Goal: Task Accomplishment & Management: Manage account settings

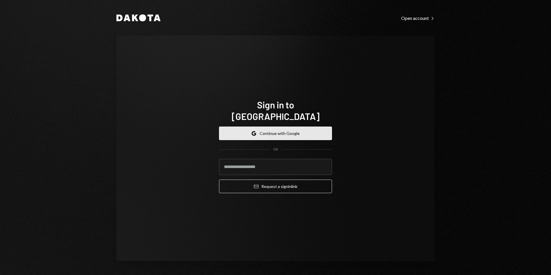
click at [283, 127] on button "Google Continue with Google" at bounding box center [275, 134] width 113 height 14
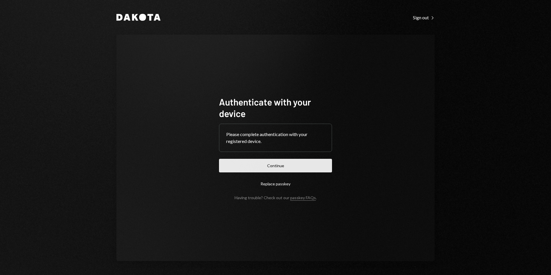
drag, startPoint x: 288, startPoint y: 160, endPoint x: 288, endPoint y: 164, distance: 3.5
click at [288, 164] on form "Authenticate with your device Please complete authentication with your register…" at bounding box center [275, 148] width 113 height 104
click at [288, 164] on button "Continue" at bounding box center [275, 166] width 113 height 14
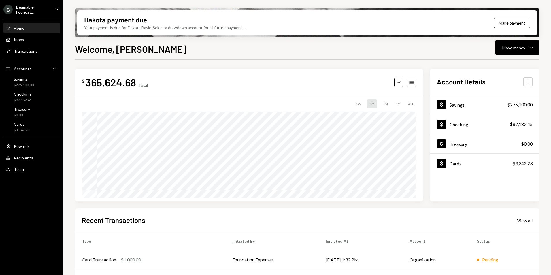
click at [30, 4] on ul "B Beamable Foundat... Caret Down Home Home Inbox Inbox Activities Transactions …" at bounding box center [31, 88] width 63 height 176
click at [30, 7] on div "Beamable Foundat..." at bounding box center [33, 10] width 34 height 10
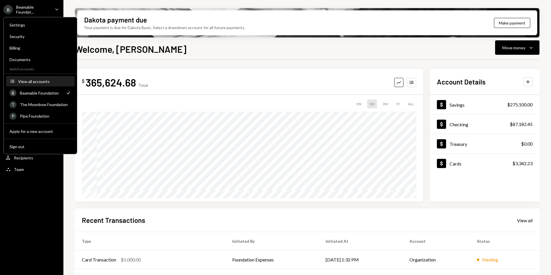
click at [51, 82] on div "View all accounts" at bounding box center [44, 81] width 53 height 5
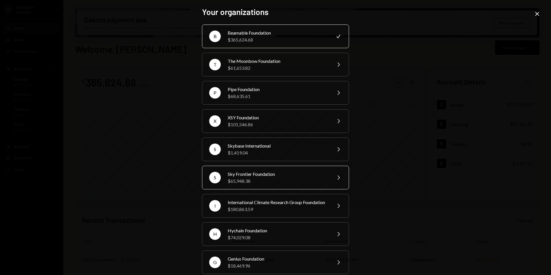
click at [266, 180] on div "$65,948.38" at bounding box center [278, 181] width 100 height 7
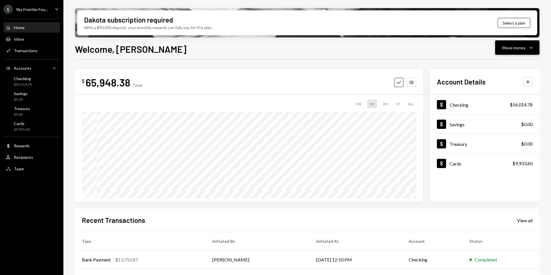
click at [521, 43] on button "Move money Caret Down" at bounding box center [517, 47] width 44 height 14
click at [508, 66] on div "Send" at bounding box center [513, 65] width 42 height 6
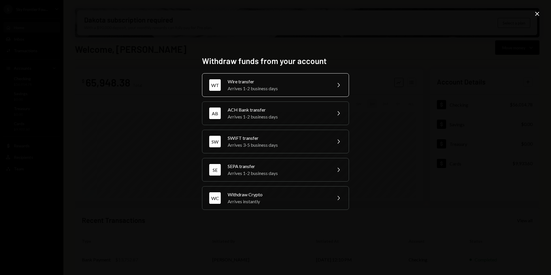
click at [249, 87] on div "Arrives 1-2 business days" at bounding box center [278, 88] width 100 height 7
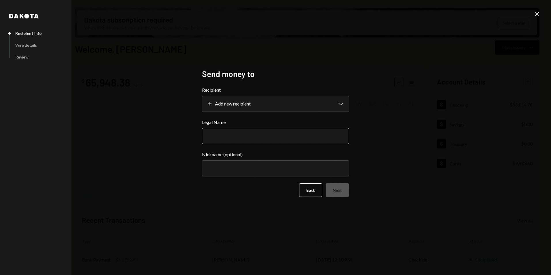
click at [253, 138] on input "Legal Name" at bounding box center [275, 136] width 147 height 16
click at [268, 111] on body "S Sky Frontier Fou... Caret Down Home Home Inbox Inbox Activities Transactions …" at bounding box center [275, 137] width 551 height 275
click at [544, 15] on div "**********" at bounding box center [275, 137] width 551 height 275
click at [541, 14] on div "**********" at bounding box center [275, 137] width 551 height 275
click at [541, 11] on icon "Close" at bounding box center [537, 13] width 7 height 7
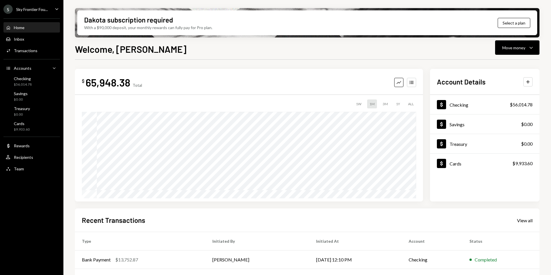
click at [520, 38] on div "Dakota subscription required With a $90,000 deposit, your monthly rewards can f…" at bounding box center [307, 137] width 488 height 275
click at [518, 45] on div "Move money" at bounding box center [514, 48] width 23 height 6
click at [508, 69] on div "Withdraw Send" at bounding box center [509, 65] width 58 height 13
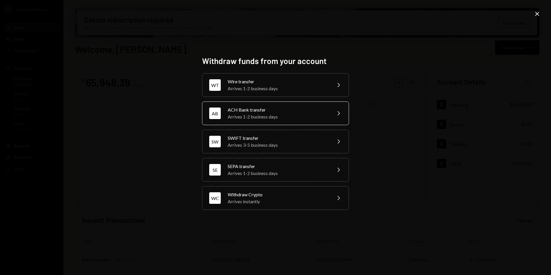
click at [254, 115] on div "Arrives 1-2 business days" at bounding box center [278, 116] width 100 height 7
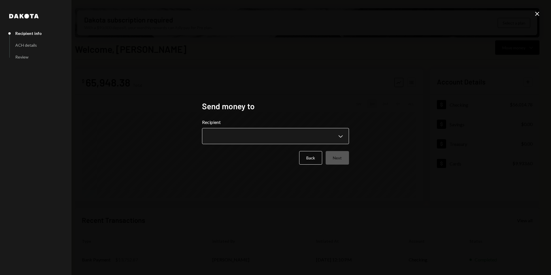
click at [246, 129] on button "Chevron Down" at bounding box center [275, 136] width 147 height 16
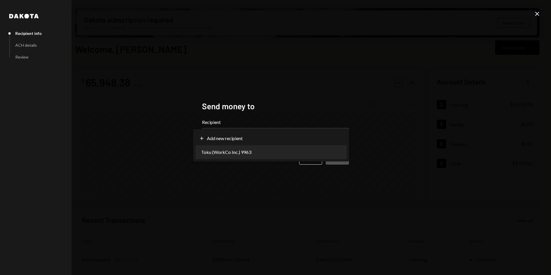
select select "**********"
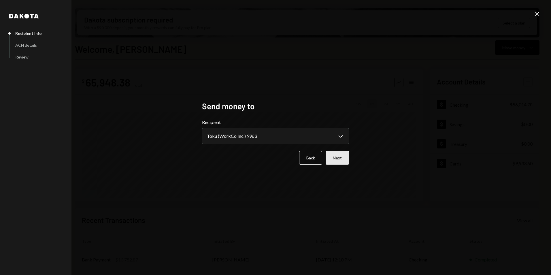
click at [344, 158] on button "Next" at bounding box center [337, 158] width 23 height 14
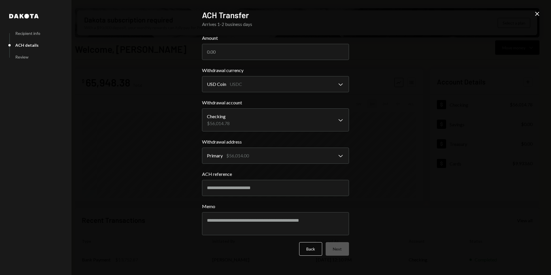
click at [537, 13] on icon at bounding box center [538, 14] width 4 height 4
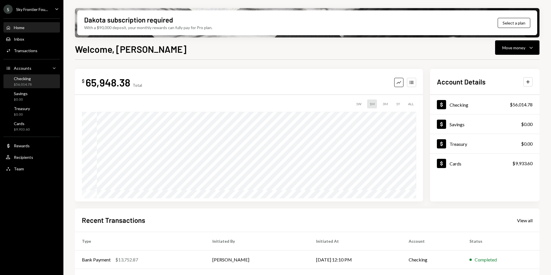
click at [26, 82] on div "$56,014.78" at bounding box center [23, 84] width 18 height 5
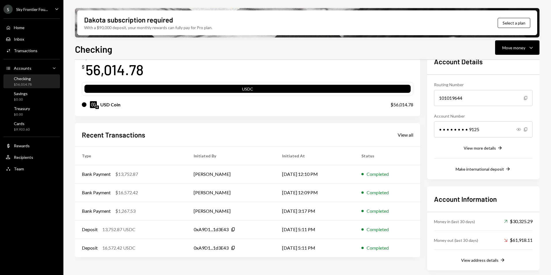
scroll to position [38, 0]
click at [229, 169] on td "[PERSON_NAME]" at bounding box center [231, 174] width 89 height 18
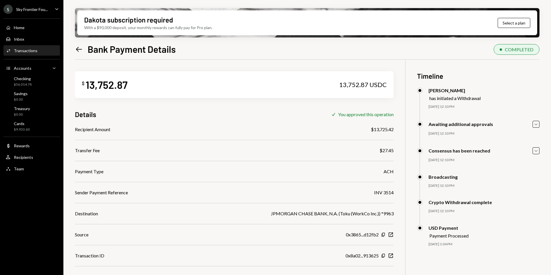
scroll to position [29, 0]
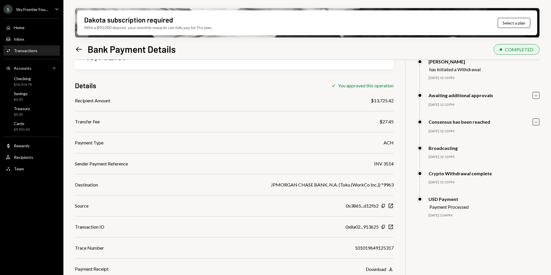
click at [46, 15] on div "Home Home Inbox Inbox Activities Transactions Accounts Accounts Caret Down Chec…" at bounding box center [31, 95] width 63 height 160
click at [42, 12] on div "S Sky Frontier Fou..." at bounding box center [25, 9] width 44 height 9
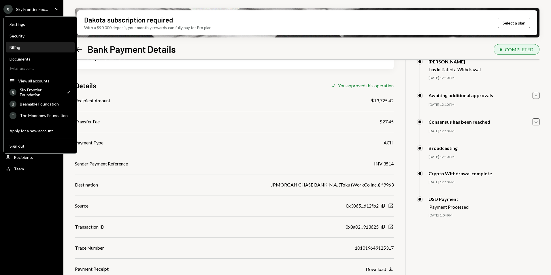
click at [30, 45] on div "Billing" at bounding box center [41, 47] width 62 height 5
